Goal: Task Accomplishment & Management: Complete application form

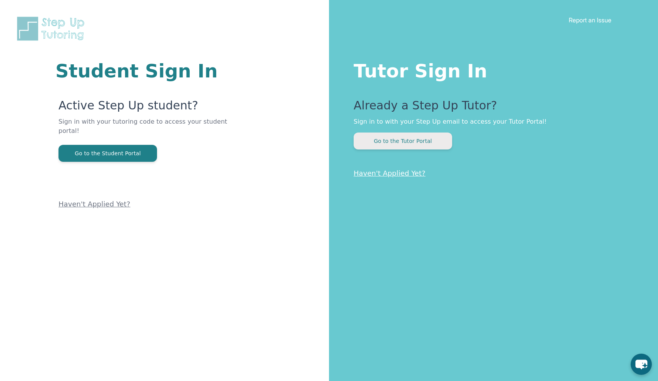
click at [378, 145] on button "Go to the Tutor Portal" at bounding box center [403, 140] width 98 height 17
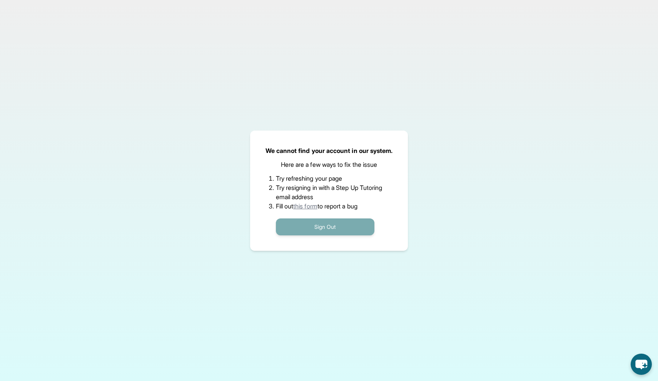
click at [294, 226] on button "Sign Out" at bounding box center [325, 226] width 98 height 17
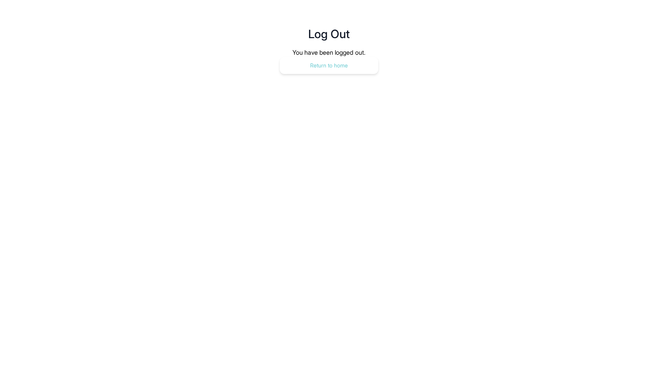
click at [300, 58] on button "Return to home" at bounding box center [329, 65] width 98 height 17
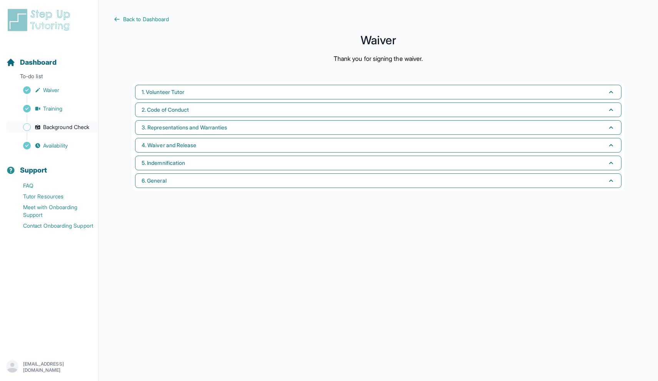
click at [92, 127] on link "Background Check" at bounding box center [52, 127] width 92 height 11
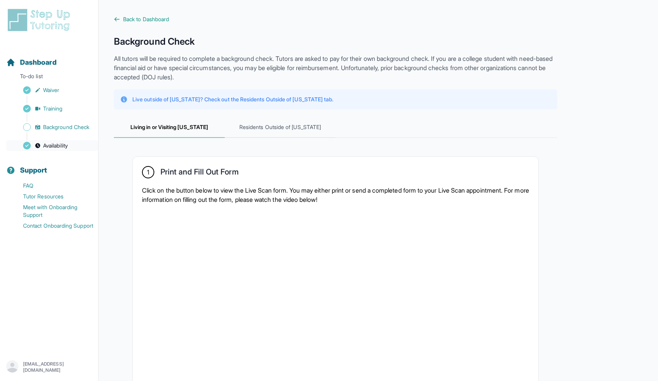
click at [75, 144] on link "Availability" at bounding box center [52, 145] width 92 height 11
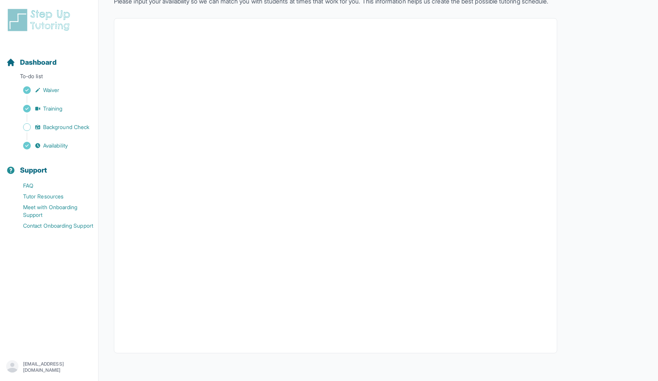
scroll to position [67, 0]
click at [58, 128] on span "Background Check" at bounding box center [66, 127] width 46 height 8
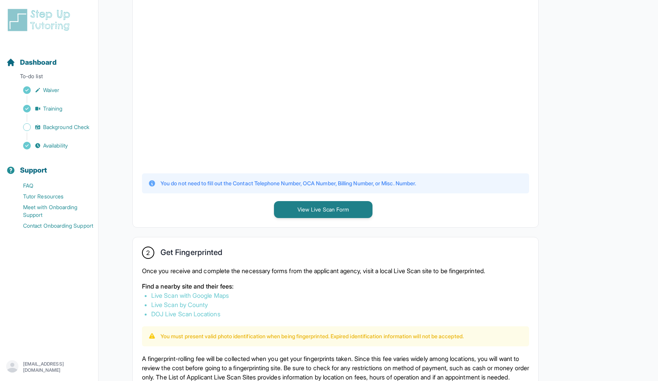
scroll to position [213, 0]
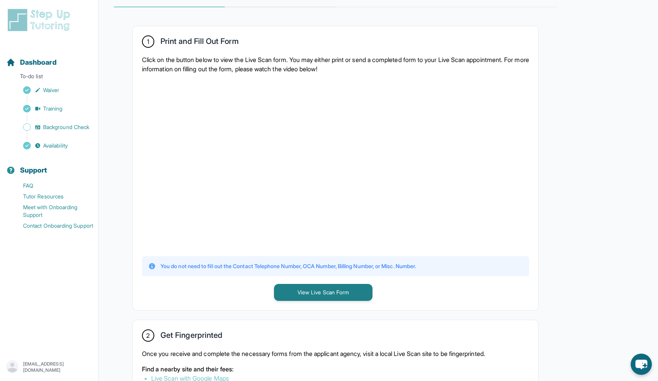
scroll to position [242, 0]
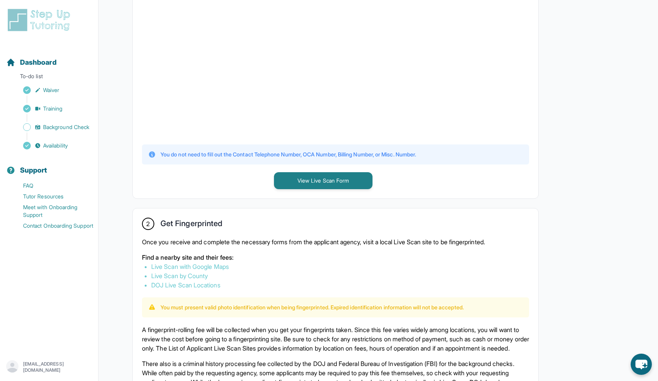
click at [82, 0] on div "Dashboard To-do list Waiver Training Background Check Availability Support FAQ …" at bounding box center [49, 190] width 98 height 381
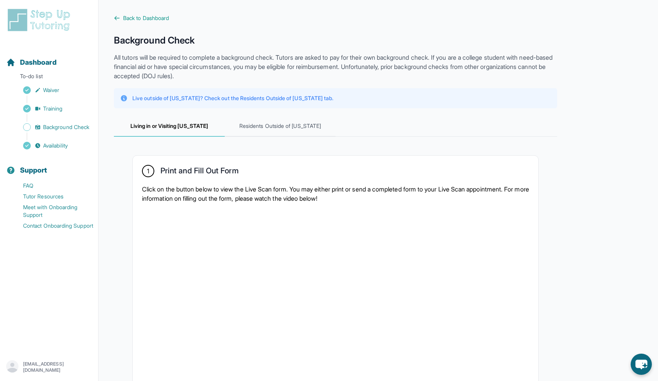
scroll to position [0, 0]
